Goal: Use online tool/utility: Utilize a website feature to perform a specific function

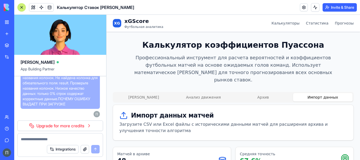
scroll to position [228, 0]
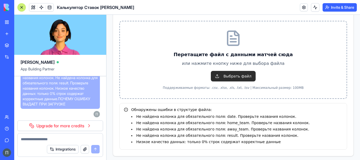
click at [233, 71] on span "Выбрать файл" at bounding box center [233, 76] width 45 height 11
click at [106, 15] on input "Выбрать файл" at bounding box center [106, 15] width 0 height 0
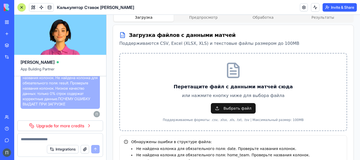
scroll to position [184, 0]
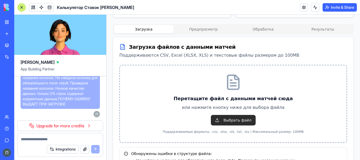
click at [234, 115] on span "Выбрать файл" at bounding box center [233, 120] width 45 height 11
click at [106, 15] on input "Выбрать файл" at bounding box center [106, 15] width 0 height 0
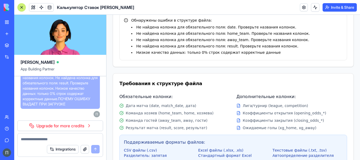
scroll to position [185, 0]
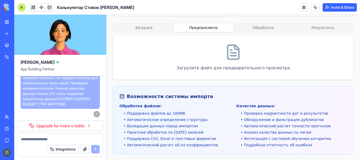
click at [207, 23] on button "Предпросмотр" at bounding box center [203, 27] width 60 height 8
click at [256, 23] on button "Обработка" at bounding box center [263, 27] width 60 height 8
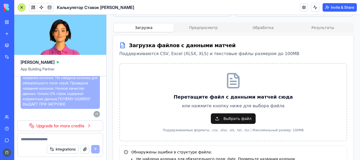
click at [149, 23] on button "Загрузка" at bounding box center [144, 27] width 60 height 8
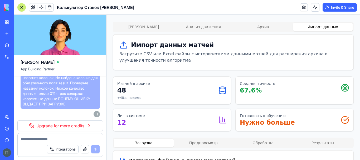
scroll to position [54, 0]
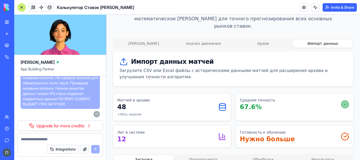
click at [261, 39] on button "Архив" at bounding box center [263, 43] width 60 height 8
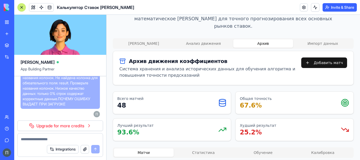
click at [139, 40] on div "Калькулятор [PERSON_NAME] движения Архив Импорт данных" at bounding box center [233, 43] width 241 height 11
click at [140, 39] on button "[PERSON_NAME]" at bounding box center [144, 43] width 60 height 8
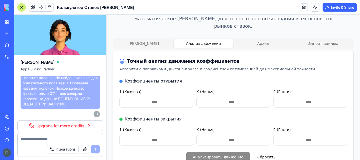
click at [196, 39] on button "Анализ движения" at bounding box center [203, 43] width 60 height 8
click at [164, 97] on input "1 (Хозяева)" at bounding box center [156, 102] width 74 height 11
type input "*"
type input "****"
click at [213, 97] on input "X (Ничья)" at bounding box center [233, 102] width 74 height 11
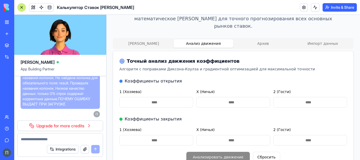
type input "*"
type input "****"
click at [294, 97] on input "2 (Гости)" at bounding box center [310, 102] width 74 height 11
type input "*"
type input "****"
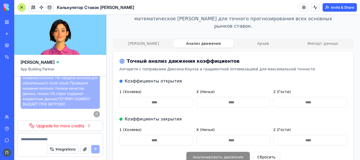
click at [163, 135] on input "1 (Хозяева)" at bounding box center [156, 140] width 74 height 11
type input "*"
type input "****"
click at [226, 135] on input "X (Ничья)" at bounding box center [233, 140] width 74 height 11
type input "*"
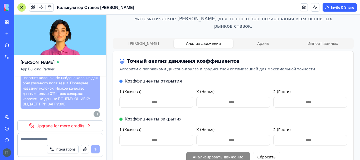
type input "****"
click at [296, 135] on input "2 (Гости)" at bounding box center [310, 140] width 74 height 11
type input "*"
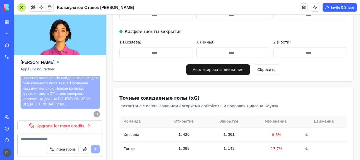
scroll to position [141, 0]
type input "****"
click at [215, 64] on button "Анализировать движение" at bounding box center [217, 69] width 63 height 11
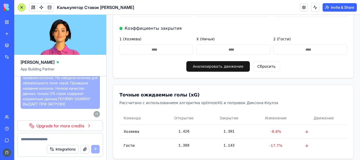
scroll to position [98, 0]
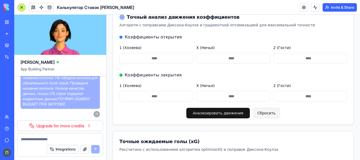
click at [256, 110] on button "Сбросить" at bounding box center [266, 113] width 27 height 11
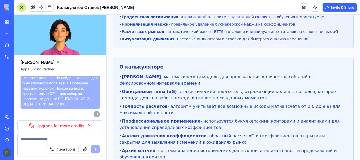
scroll to position [220, 0]
